Goal: Information Seeking & Learning: Learn about a topic

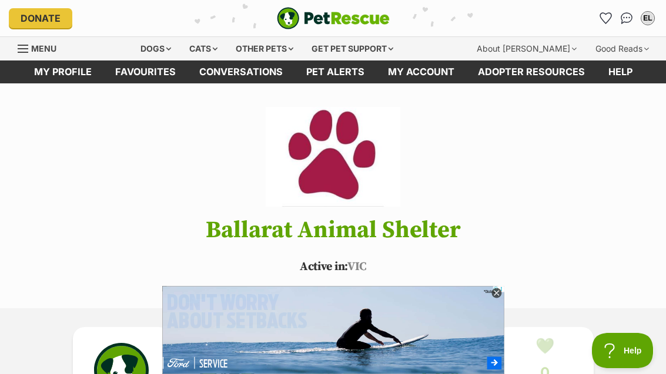
click at [609, 14] on icon "Favourites" at bounding box center [605, 18] width 11 height 11
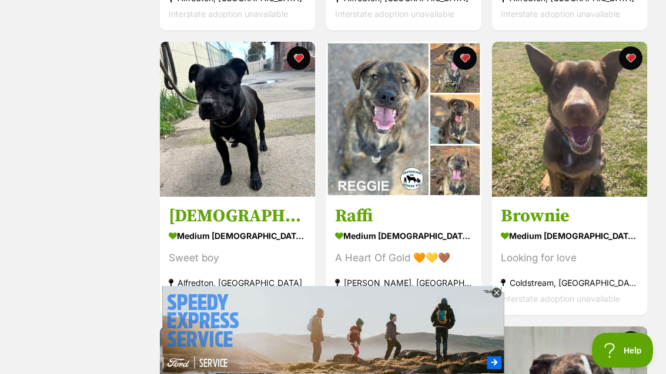
scroll to position [484, 0]
click at [462, 180] on img at bounding box center [403, 119] width 155 height 155
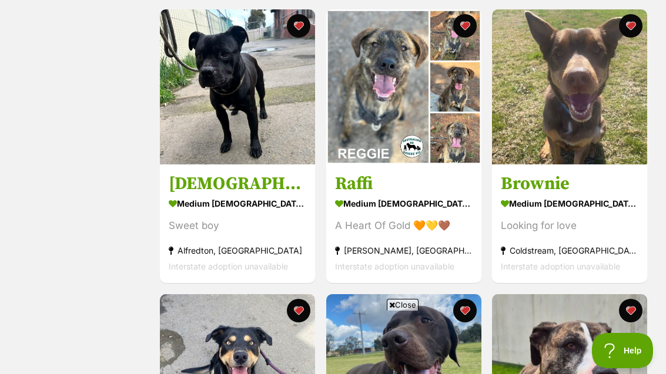
scroll to position [515, 0]
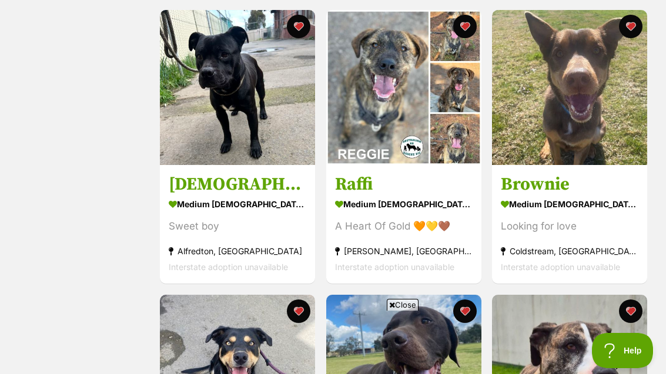
click at [618, 157] on img at bounding box center [569, 87] width 155 height 155
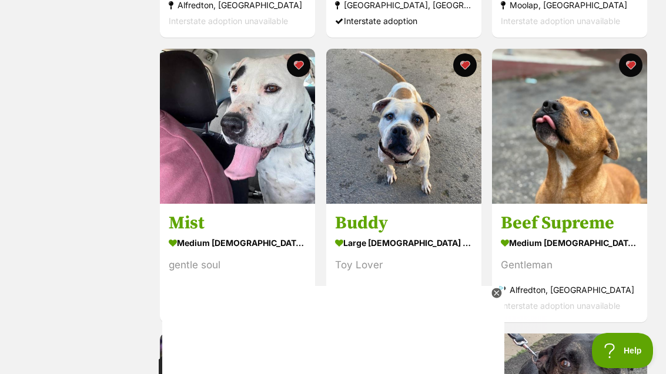
scroll to position [1054, 0]
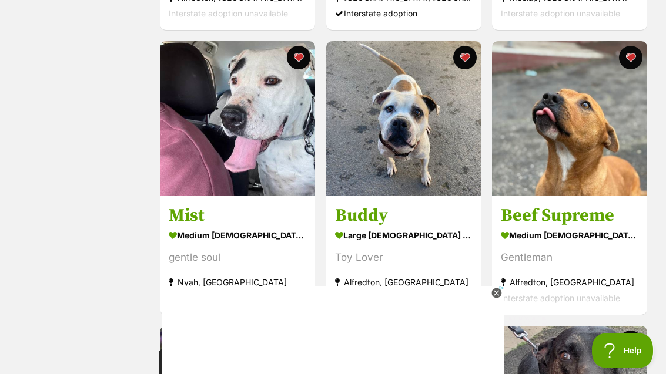
click at [178, 197] on link at bounding box center [237, 193] width 155 height 12
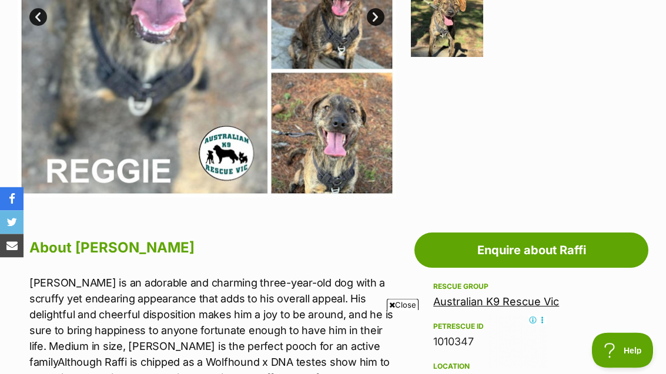
scroll to position [415, 0]
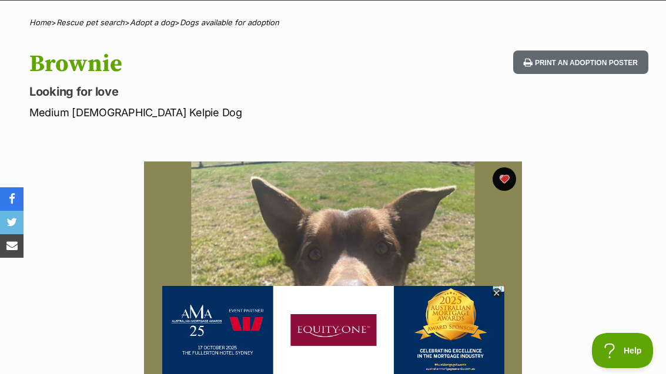
scroll to position [61, 0]
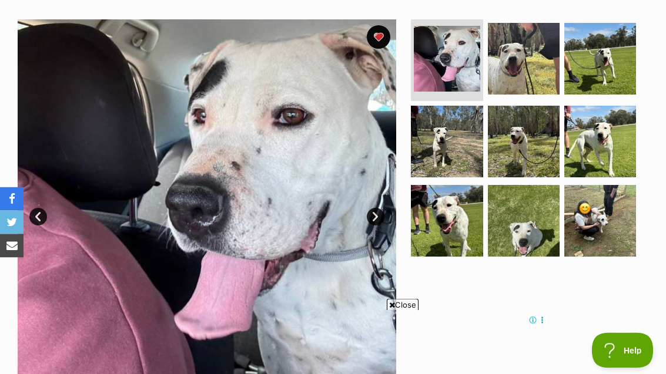
scroll to position [225, 0]
click at [620, 214] on img at bounding box center [600, 221] width 72 height 72
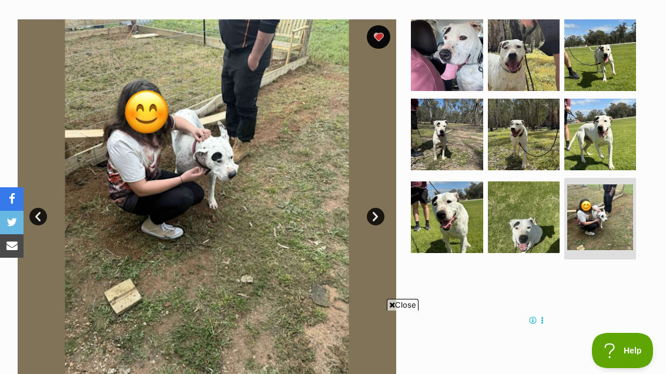
click at [608, 142] on img at bounding box center [600, 135] width 72 height 72
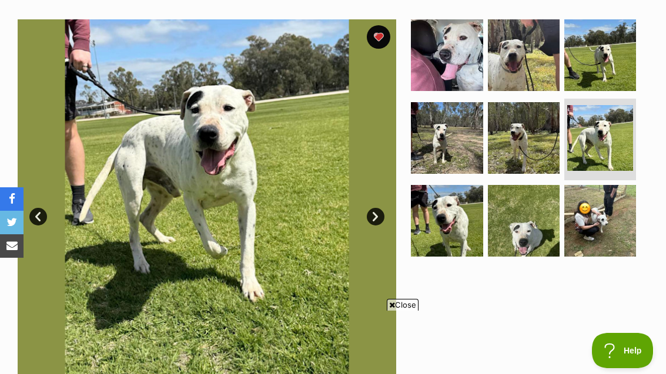
scroll to position [0, 0]
click at [552, 190] on img at bounding box center [524, 221] width 72 height 72
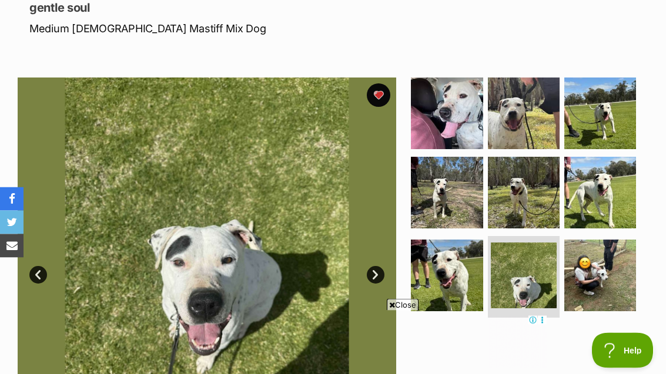
scroll to position [167, 0]
click at [542, 193] on img at bounding box center [524, 193] width 72 height 72
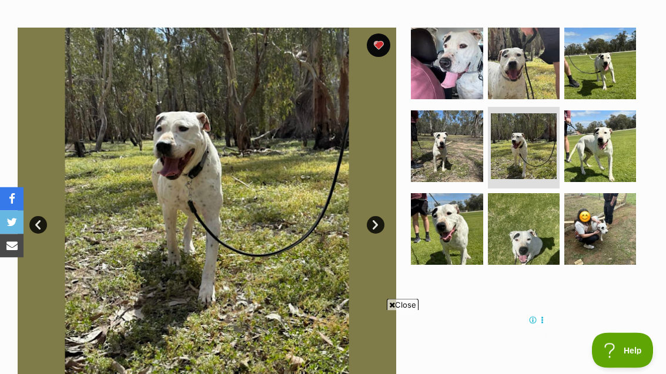
scroll to position [217, 0]
click at [467, 139] on img at bounding box center [447, 146] width 72 height 72
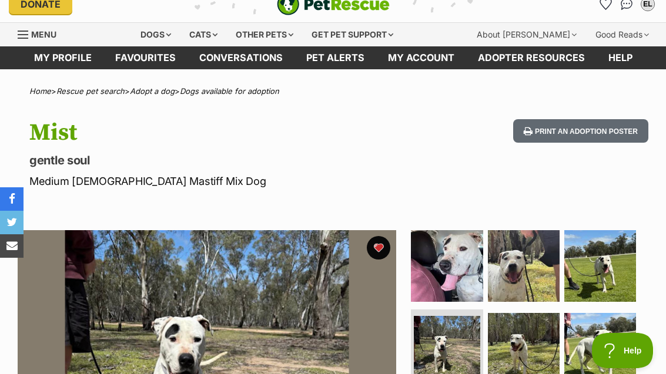
scroll to position [0, 0]
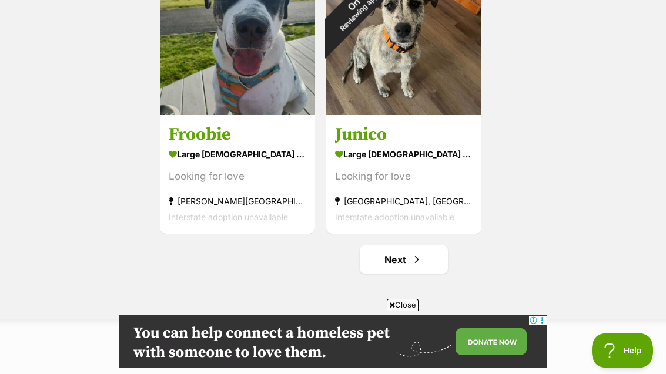
click at [429, 260] on link "Next" at bounding box center [404, 260] width 88 height 28
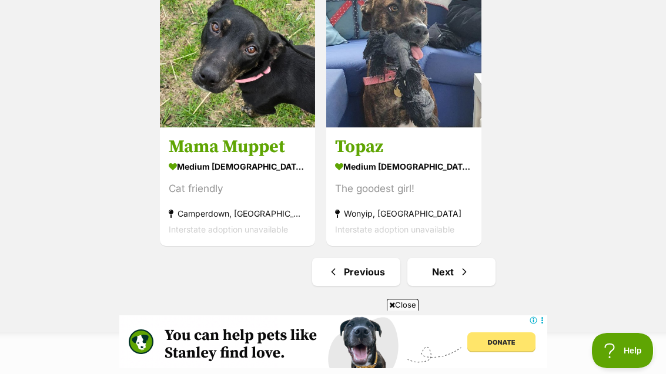
scroll to position [1982, 0]
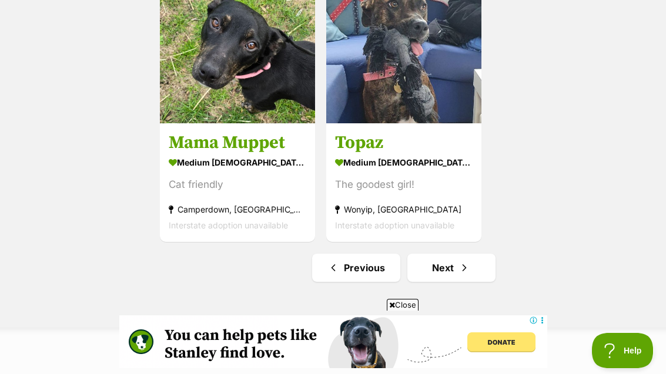
click at [481, 259] on link "Next" at bounding box center [451, 268] width 88 height 28
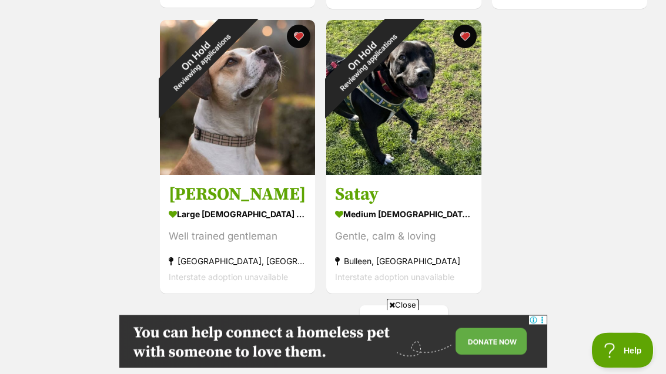
scroll to position [1075, 0]
click at [237, 98] on div "On Hold Reviewing applications" at bounding box center [199, 59] width 78 height 78
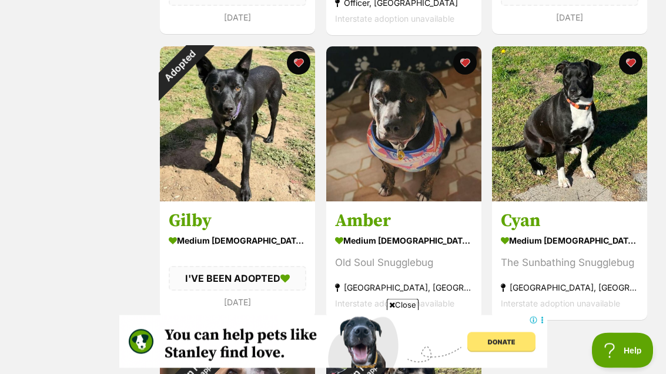
scroll to position [768, 0]
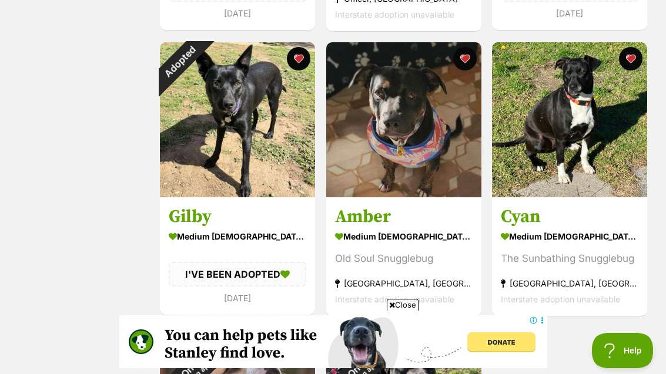
click at [578, 149] on img at bounding box center [569, 119] width 155 height 155
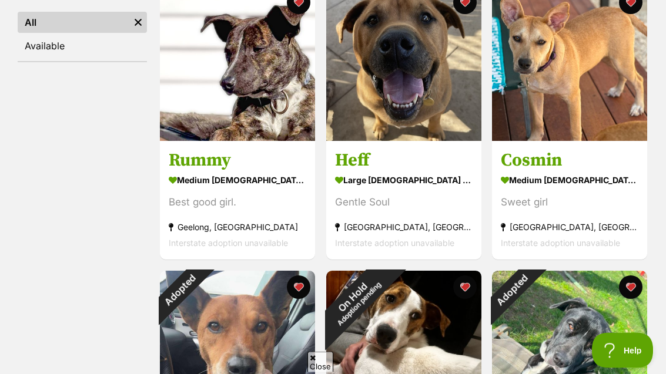
scroll to position [254, 0]
click at [265, 109] on img at bounding box center [237, 63] width 155 height 155
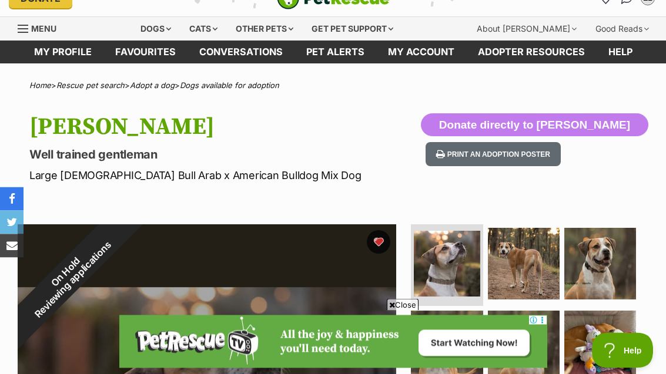
scroll to position [1, 0]
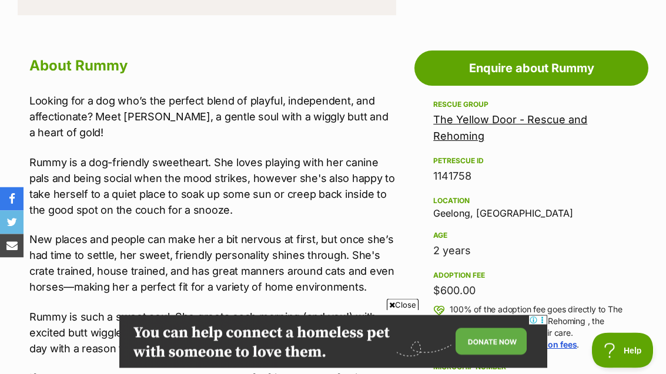
scroll to position [623, 0]
click at [577, 118] on link "The Yellow Door - Rescue and Rehoming" at bounding box center [510, 127] width 154 height 29
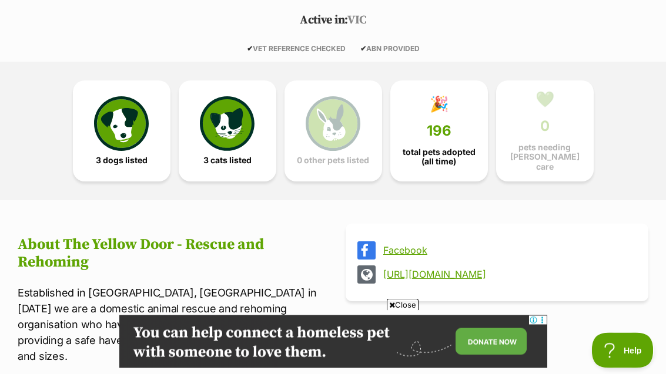
scroll to position [247, 0]
click at [541, 269] on link "[URL][DOMAIN_NAME]" at bounding box center [507, 274] width 249 height 11
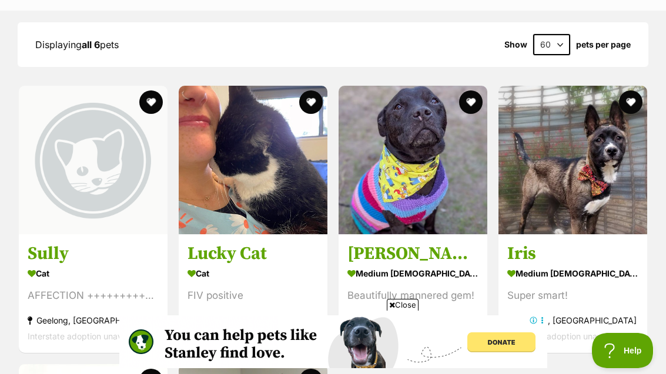
scroll to position [843, 0]
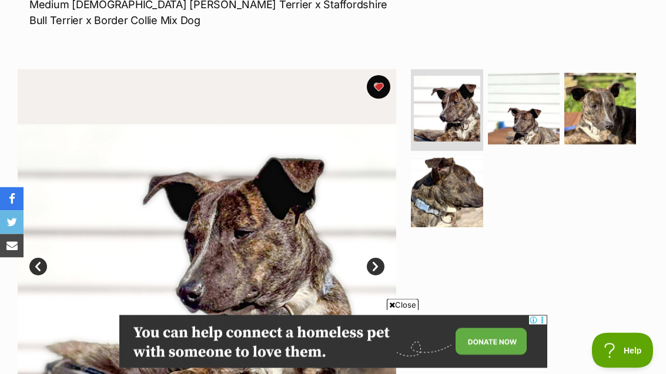
scroll to position [191, 0]
click at [525, 110] on img at bounding box center [524, 109] width 72 height 72
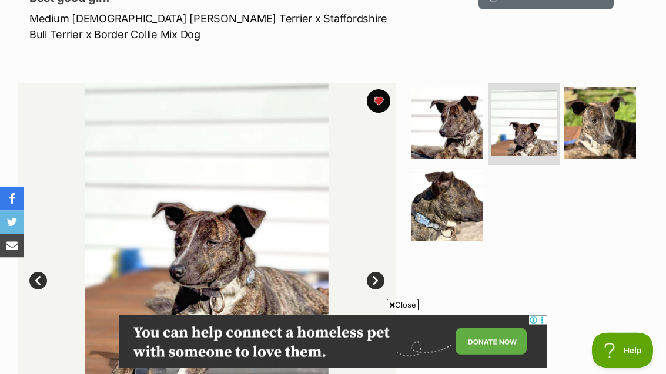
scroll to position [156, 0]
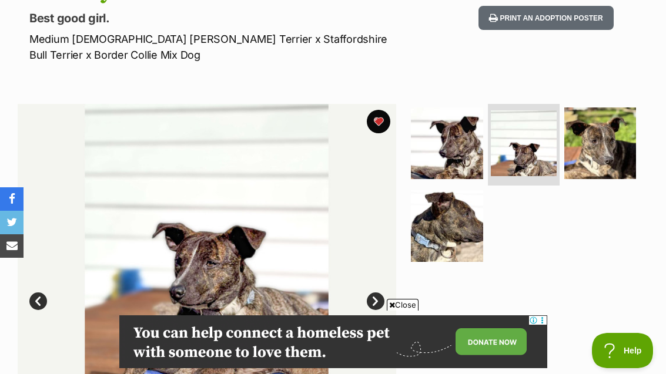
click at [604, 168] on img at bounding box center [600, 144] width 72 height 72
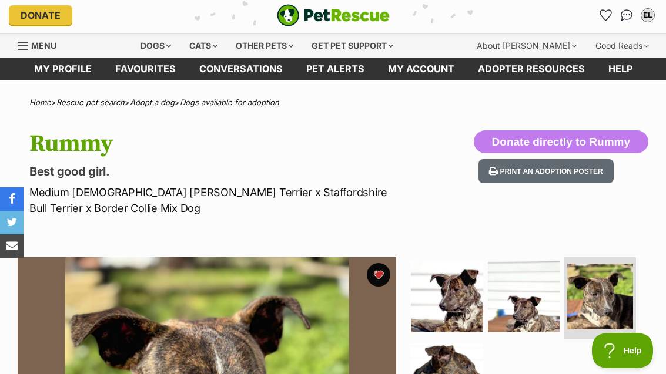
scroll to position [0, 0]
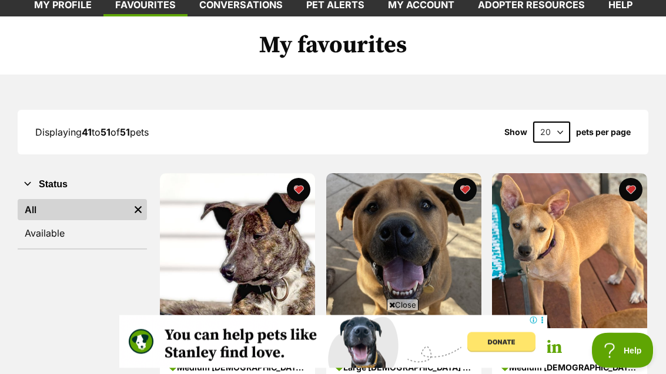
click at [562, 129] on select "20 40 60" at bounding box center [551, 132] width 37 height 21
select select "60"
